Goal: Navigation & Orientation: Find specific page/section

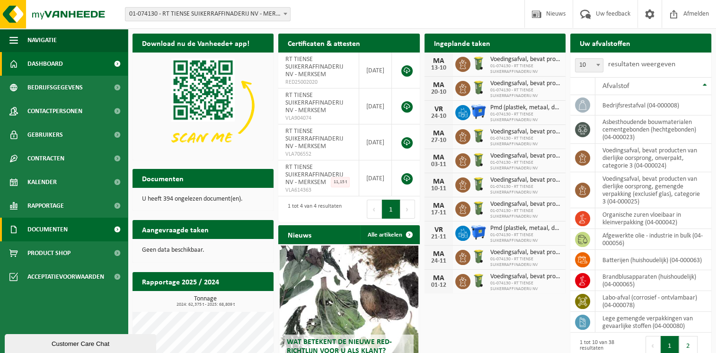
click at [89, 230] on link "Documenten" at bounding box center [64, 230] width 128 height 24
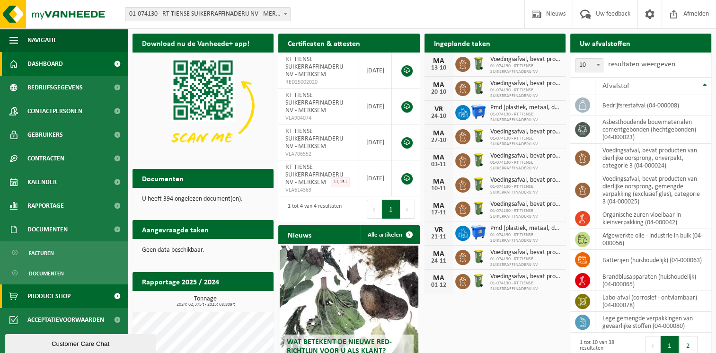
click at [52, 299] on span "Product Shop" at bounding box center [48, 296] width 43 height 24
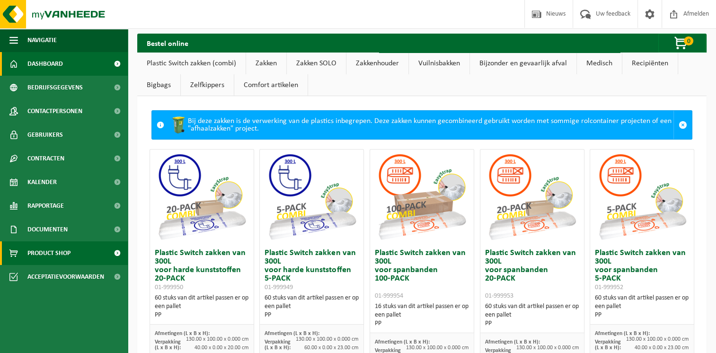
click at [52, 64] on span "Dashboard" at bounding box center [45, 64] width 36 height 24
click at [65, 62] on link "Dashboard" at bounding box center [64, 64] width 128 height 24
click at [49, 63] on span "Dashboard" at bounding box center [45, 64] width 36 height 24
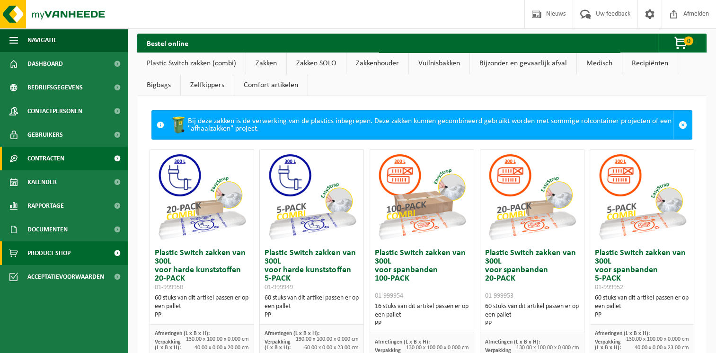
click at [52, 161] on span "Contracten" at bounding box center [45, 159] width 37 height 24
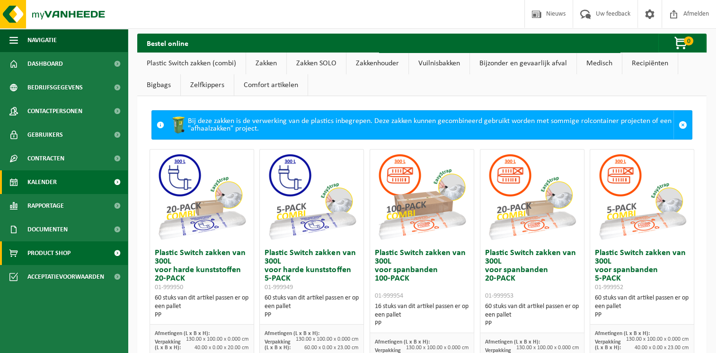
click at [49, 183] on span "Kalender" at bounding box center [41, 182] width 29 height 24
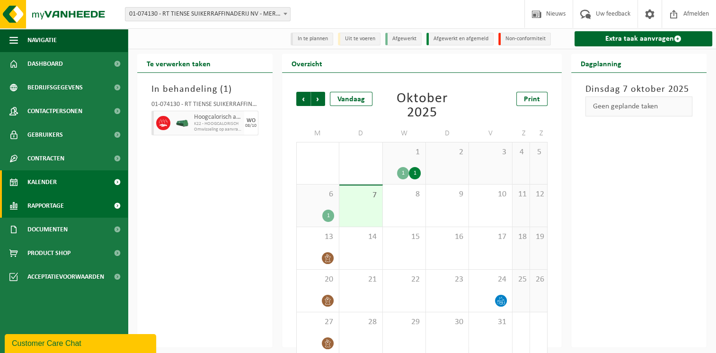
click at [44, 209] on span "Rapportage" at bounding box center [45, 206] width 36 height 24
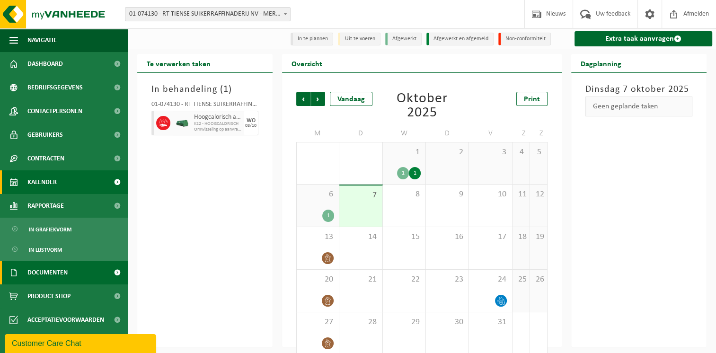
click at [48, 275] on span "Documenten" at bounding box center [47, 273] width 40 height 24
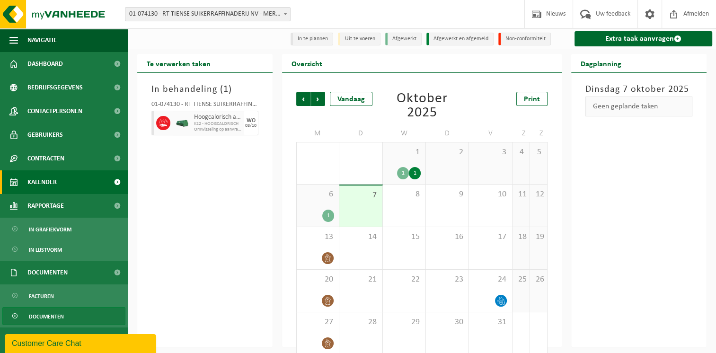
click at [61, 318] on span "Documenten" at bounding box center [46, 317] width 35 height 18
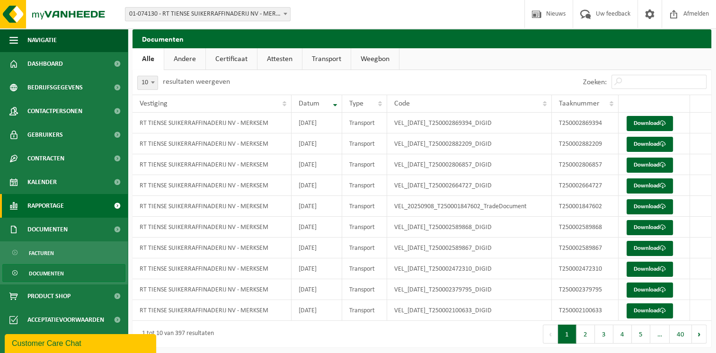
scroll to position [7, 0]
